Goal: Check status: Check status

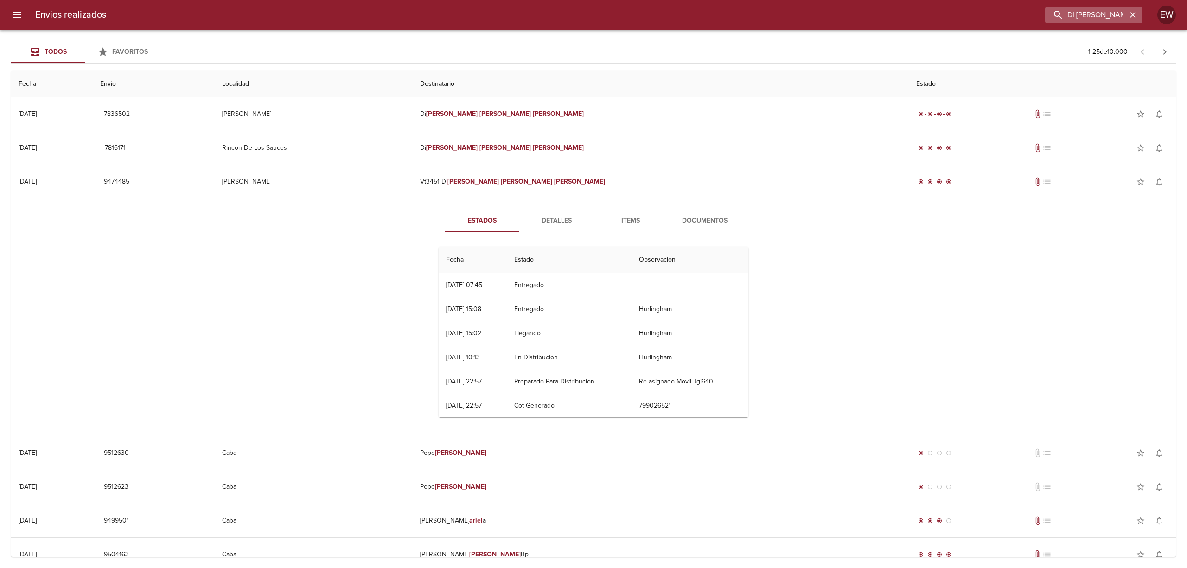
click at [1133, 15] on icon "button" at bounding box center [1133, 15] width 6 height 6
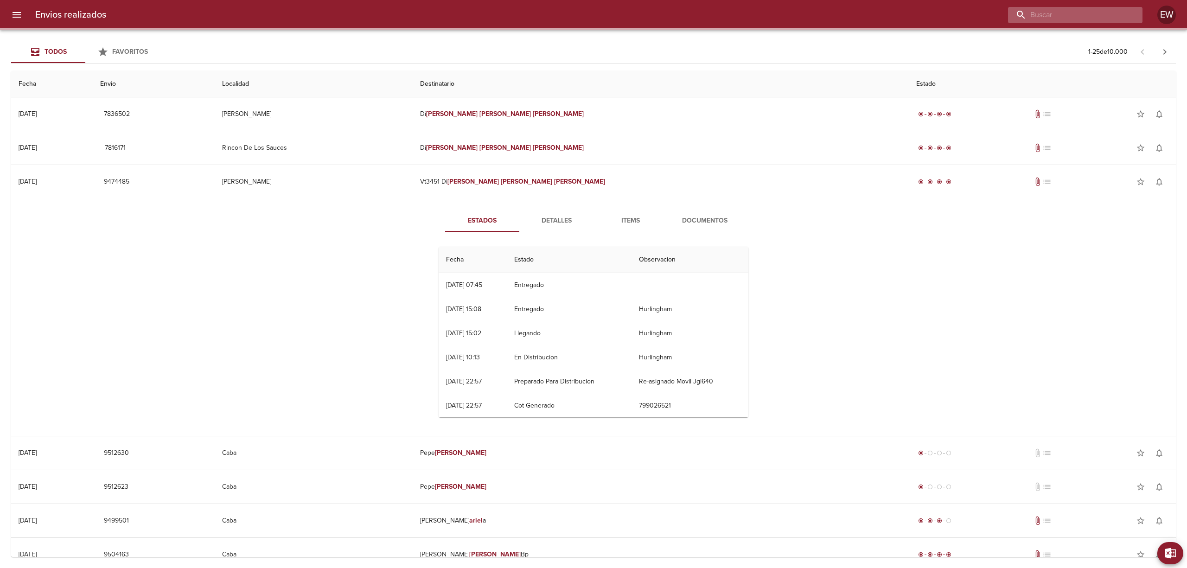
click at [1096, 16] on input "buscar" at bounding box center [1067, 15] width 119 height 16
paste input "[PERSON_NAME]"
type input "[PERSON_NAME]"
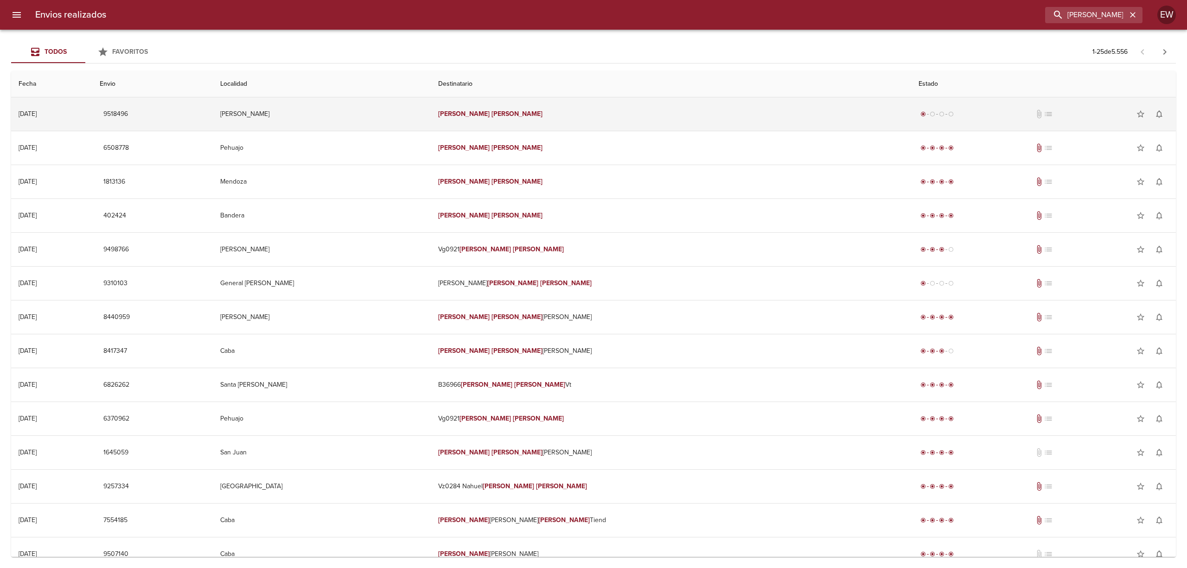
click at [648, 117] on td "[PERSON_NAME]" at bounding box center [671, 113] width 481 height 33
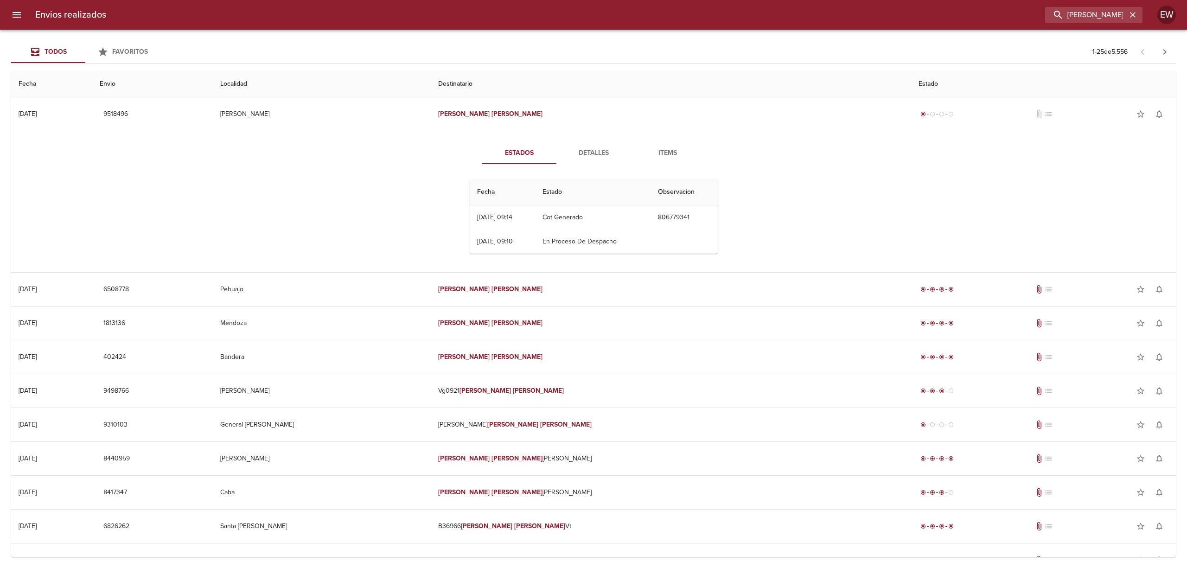
click at [577, 151] on span "Detalles" at bounding box center [593, 153] width 63 height 12
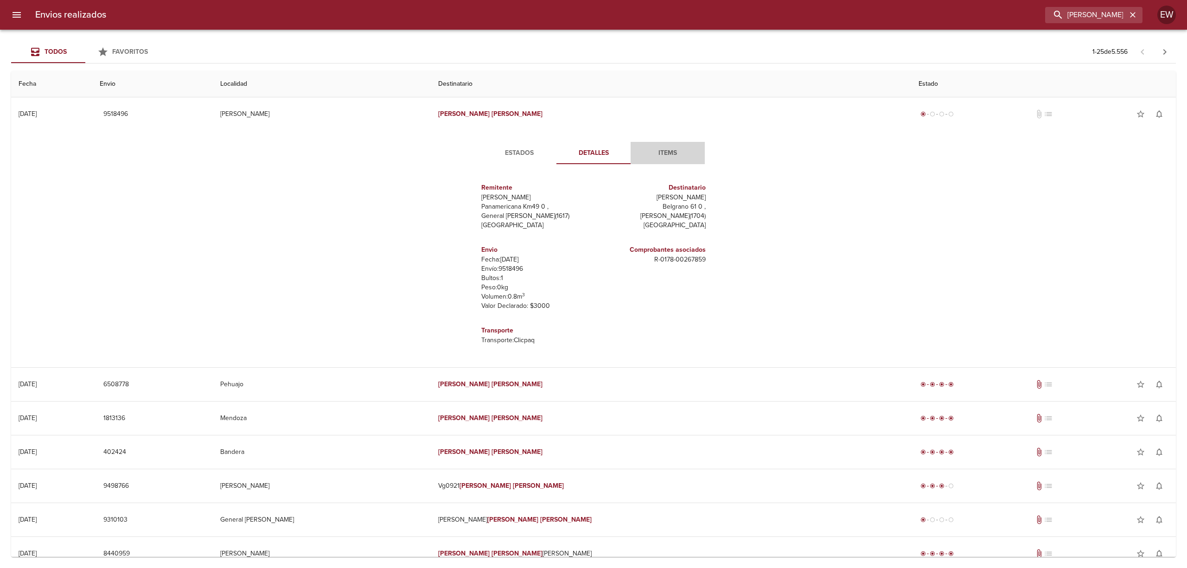
click at [657, 145] on button "Items" at bounding box center [667, 153] width 74 height 22
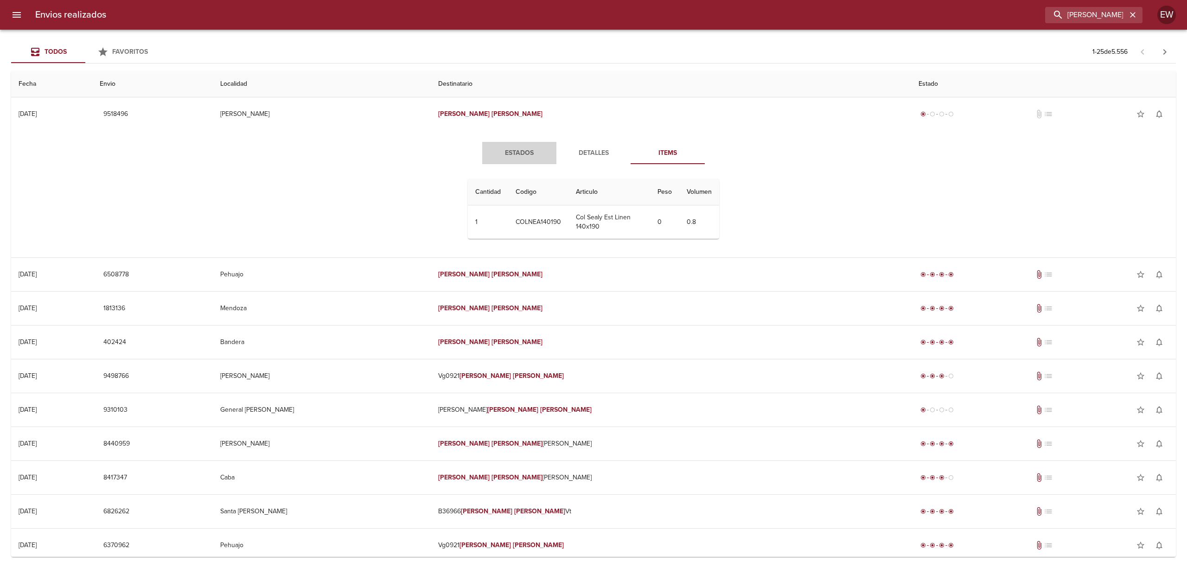
click at [510, 153] on span "Estados" at bounding box center [519, 153] width 63 height 12
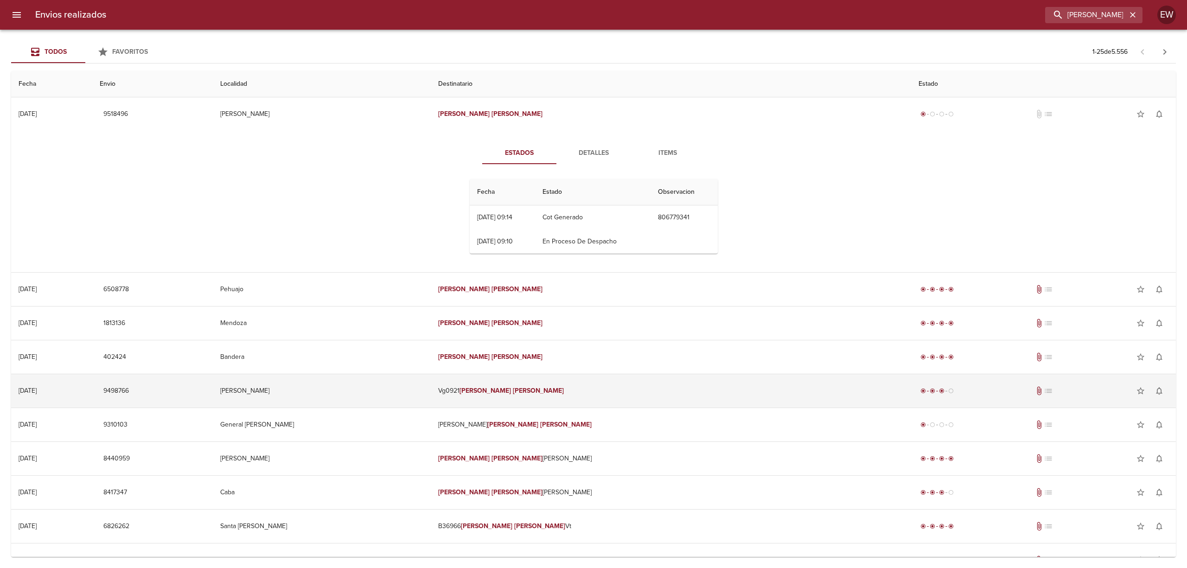
click at [564, 395] on em "[PERSON_NAME]" at bounding box center [538, 391] width 51 height 8
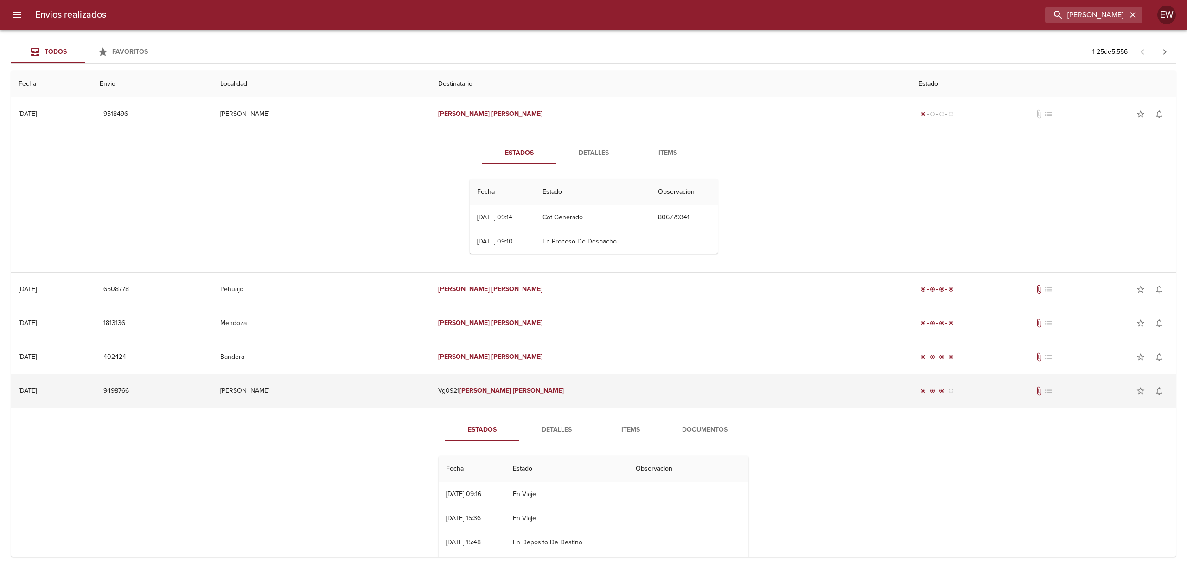
scroll to position [247, 0]
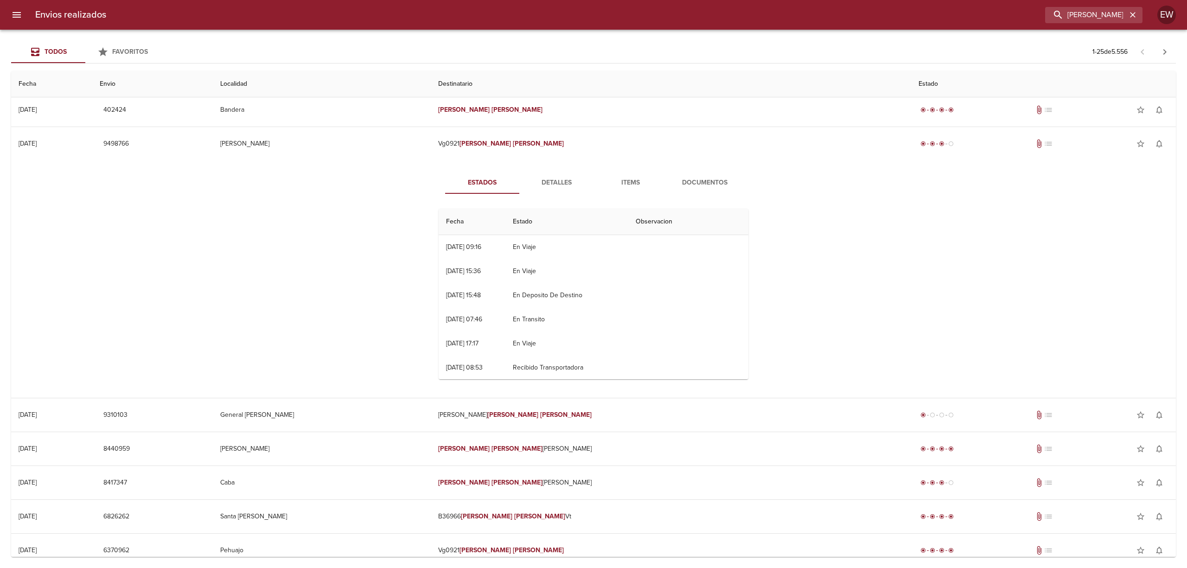
click at [546, 180] on span "Detalles" at bounding box center [556, 183] width 63 height 12
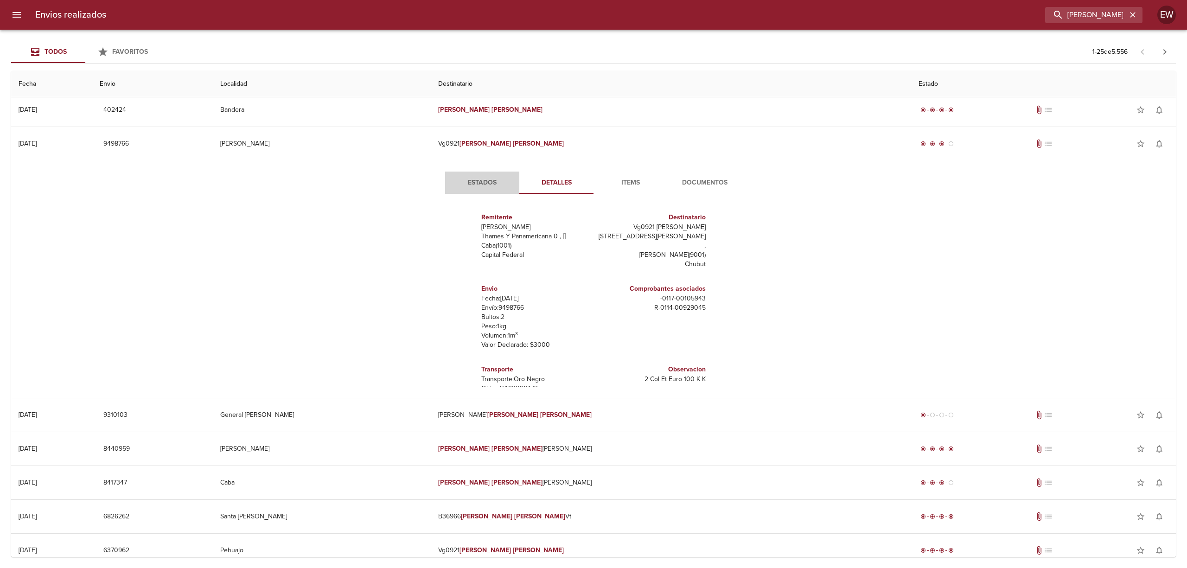
click at [477, 178] on span "Estados" at bounding box center [482, 183] width 63 height 12
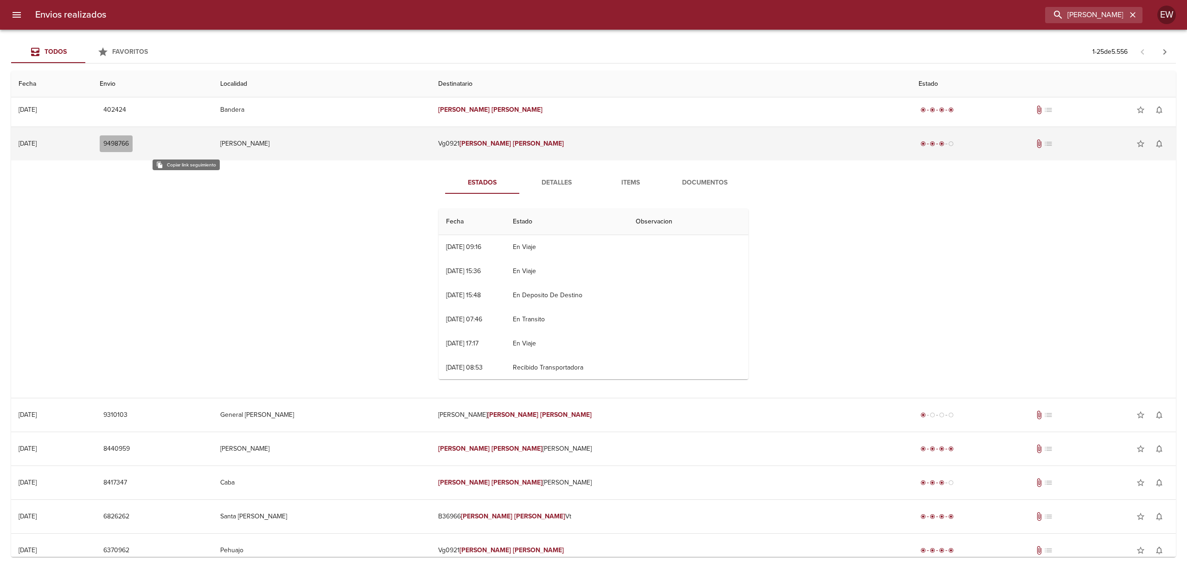
click at [129, 143] on span "9498766" at bounding box center [115, 144] width 25 height 12
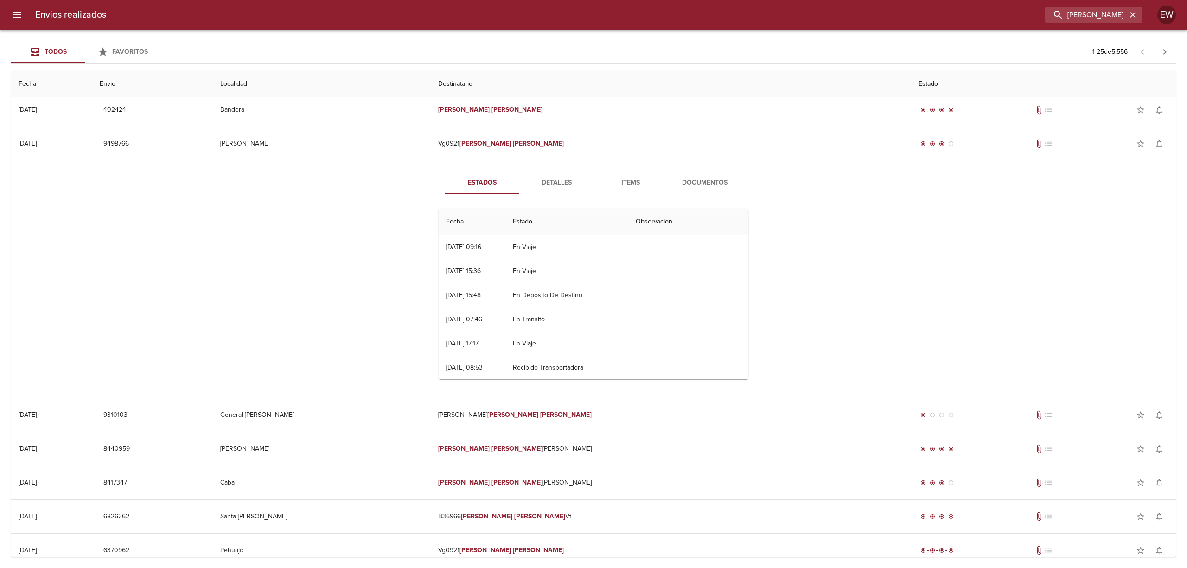
click at [541, 177] on span "Detalles" at bounding box center [556, 183] width 63 height 12
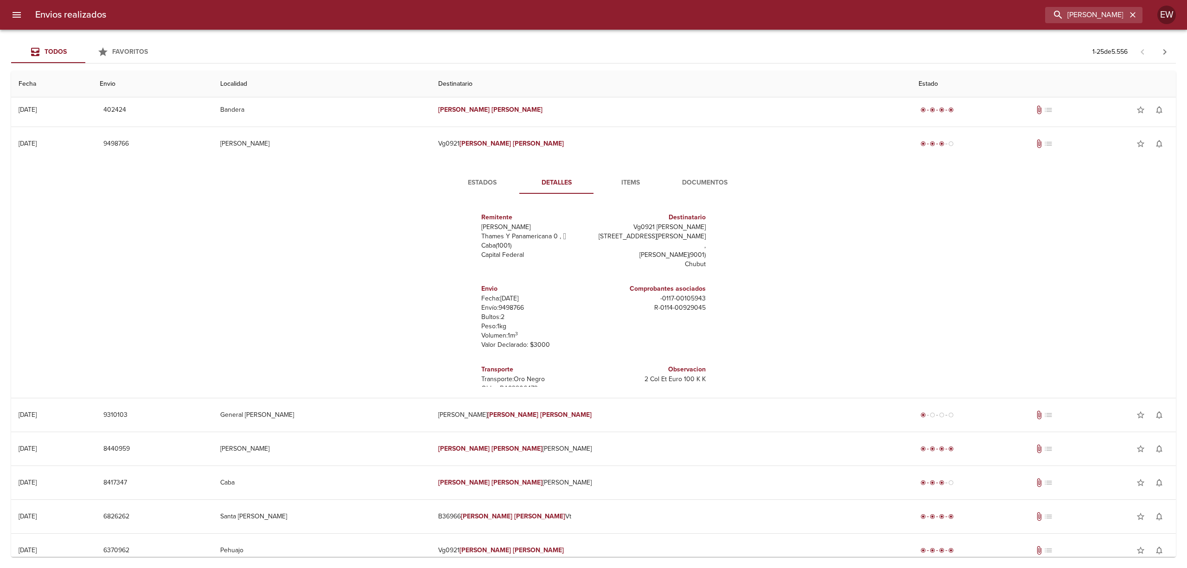
scroll to position [22, 0]
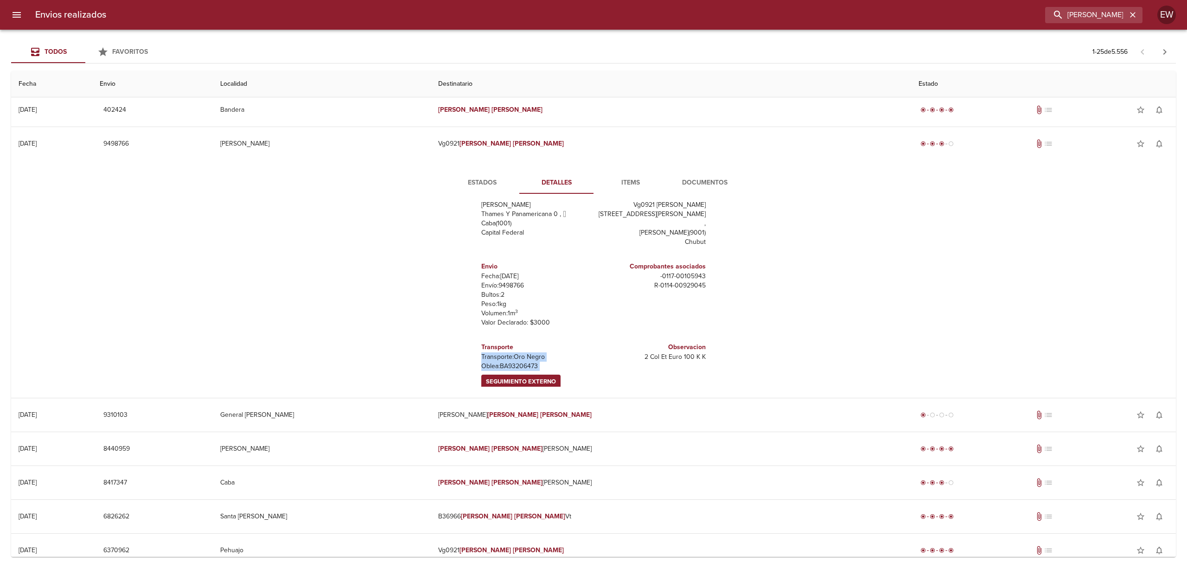
drag, startPoint x: 473, startPoint y: 347, endPoint x: 540, endPoint y: 363, distance: 68.7
click at [540, 363] on div "Transporte Transporte: Oro Negro [PERSON_NAME]: BA93206473 Seguimiento Externo" at bounding box center [535, 365] width 108 height 54
copy div "Transporte: Oro Negro [PERSON_NAME]: BA93206473 Seguimiento Externo"
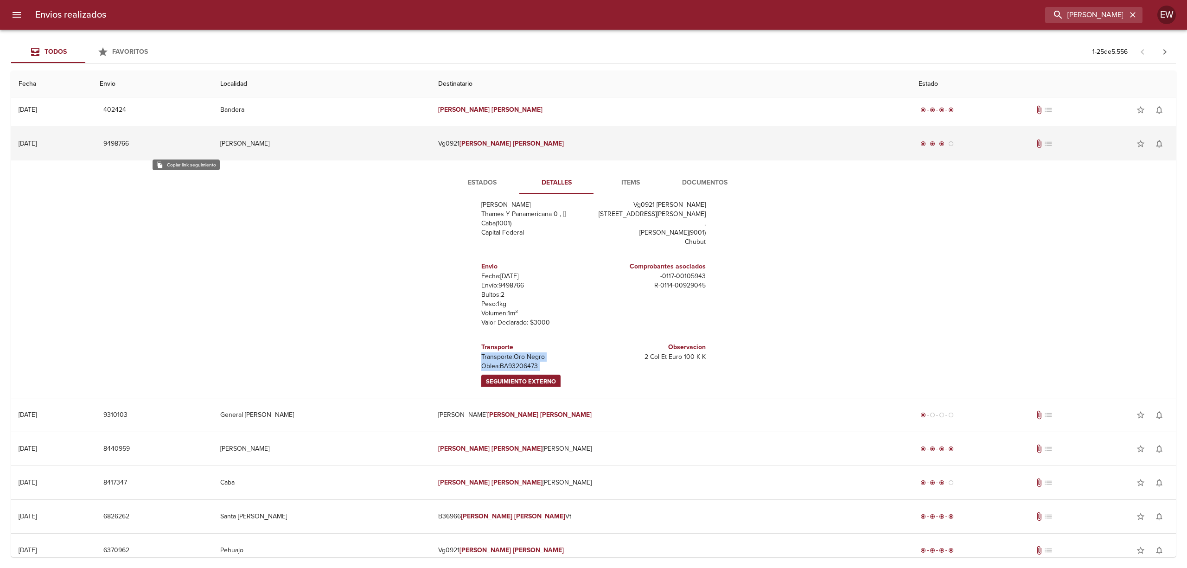
click at [129, 146] on span "9498766" at bounding box center [115, 144] width 25 height 12
